Goal: Find specific page/section: Find specific page/section

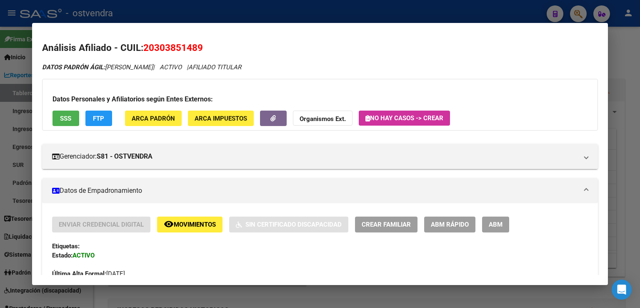
scroll to position [677, 0]
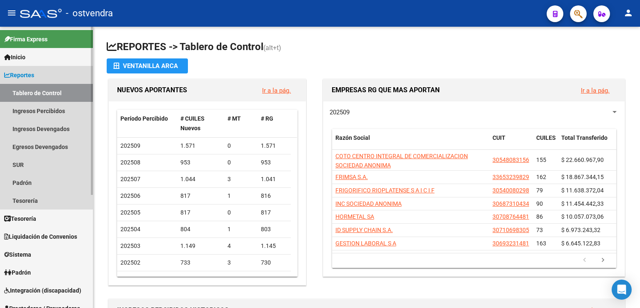
click at [34, 73] on span "Reportes" at bounding box center [19, 74] width 30 height 9
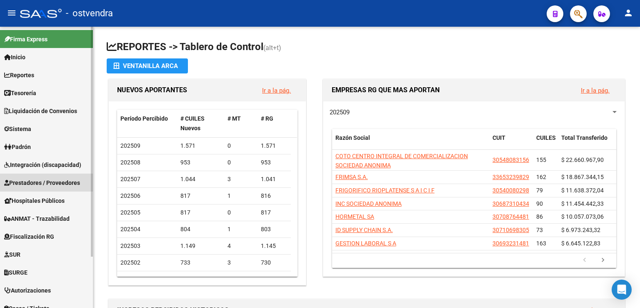
click at [30, 182] on span "Prestadores / Proveedores" at bounding box center [42, 182] width 76 height 9
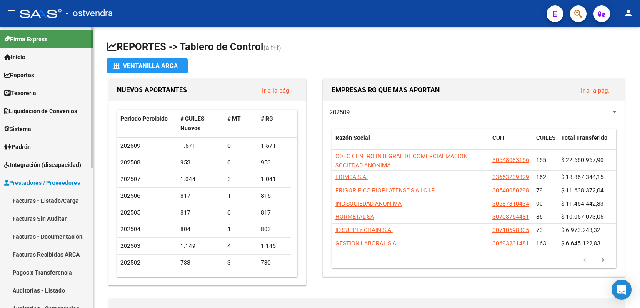
click at [23, 74] on span "Reportes" at bounding box center [19, 74] width 30 height 9
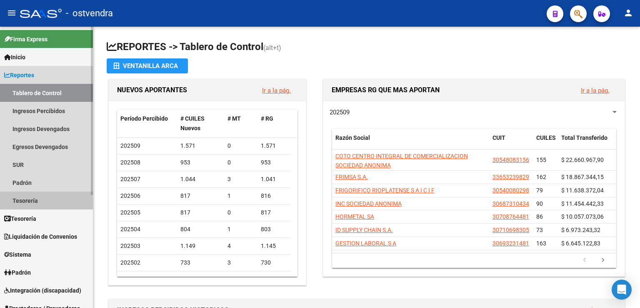
click at [27, 202] on link "Tesorería" at bounding box center [46, 200] width 93 height 18
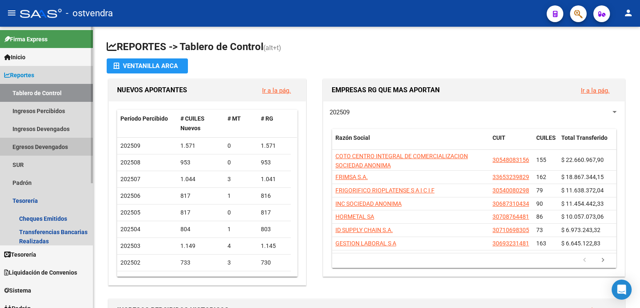
click at [26, 147] on link "Egresos Devengados" at bounding box center [46, 147] width 93 height 18
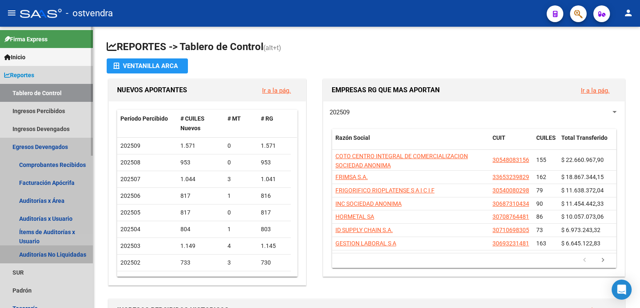
click at [50, 254] on link "Auditorías No Liquidadas" at bounding box center [46, 254] width 93 height 18
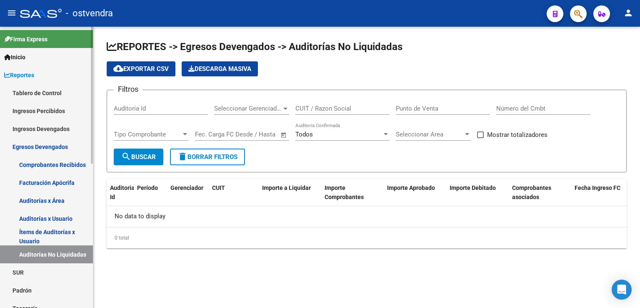
checkbox input "true"
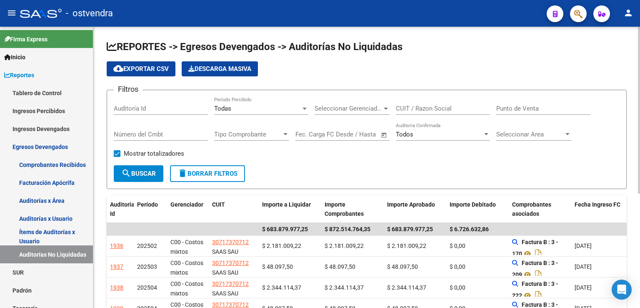
click at [259, 109] on div "Todas" at bounding box center [257, 109] width 87 height 8
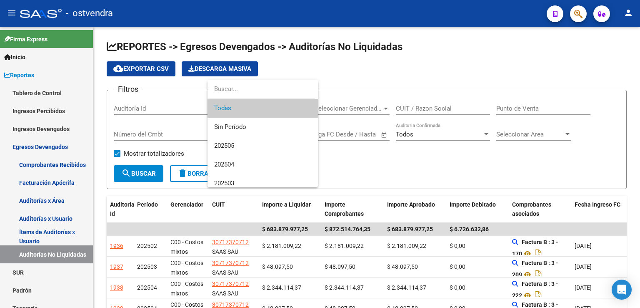
click at [373, 110] on div at bounding box center [320, 154] width 640 height 308
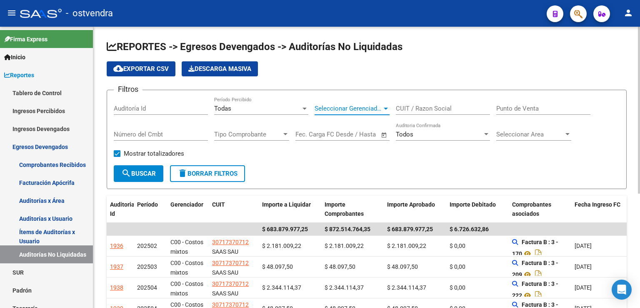
click at [372, 108] on span "Seleccionar Gerenciador" at bounding box center [349, 109] width 68 height 8
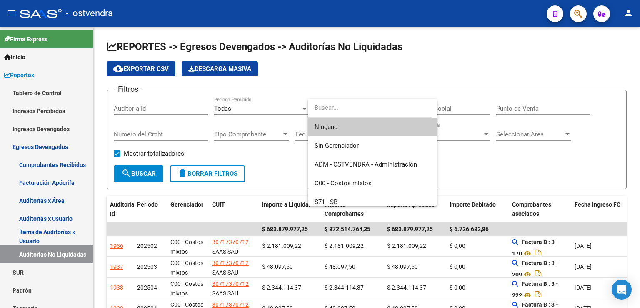
click at [508, 133] on div at bounding box center [320, 154] width 640 height 308
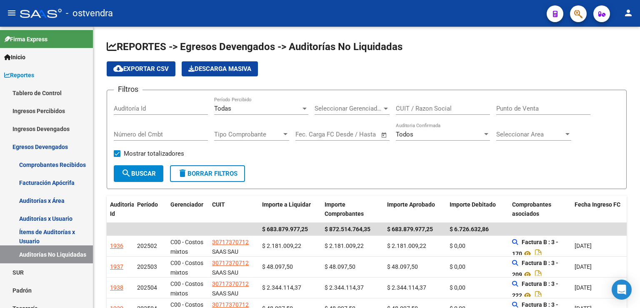
click at [508, 133] on span "Seleccionar Area" at bounding box center [530, 134] width 68 height 8
